Goal: Share content: Share content

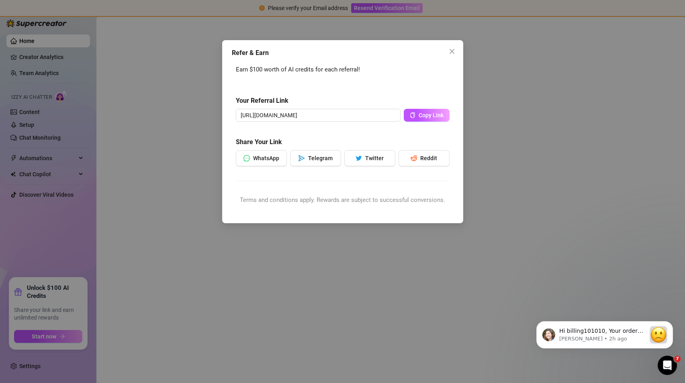
click at [424, 122] on div "Earn $100 worth of AI credits for each referral! Your Referral Link [URL][DOMAI…" at bounding box center [343, 138] width 214 height 146
click at [425, 115] on span "Copy Link" at bounding box center [430, 115] width 25 height 6
click at [449, 51] on icon "close" at bounding box center [452, 51] width 6 height 6
